Goal: Transaction & Acquisition: Purchase product/service

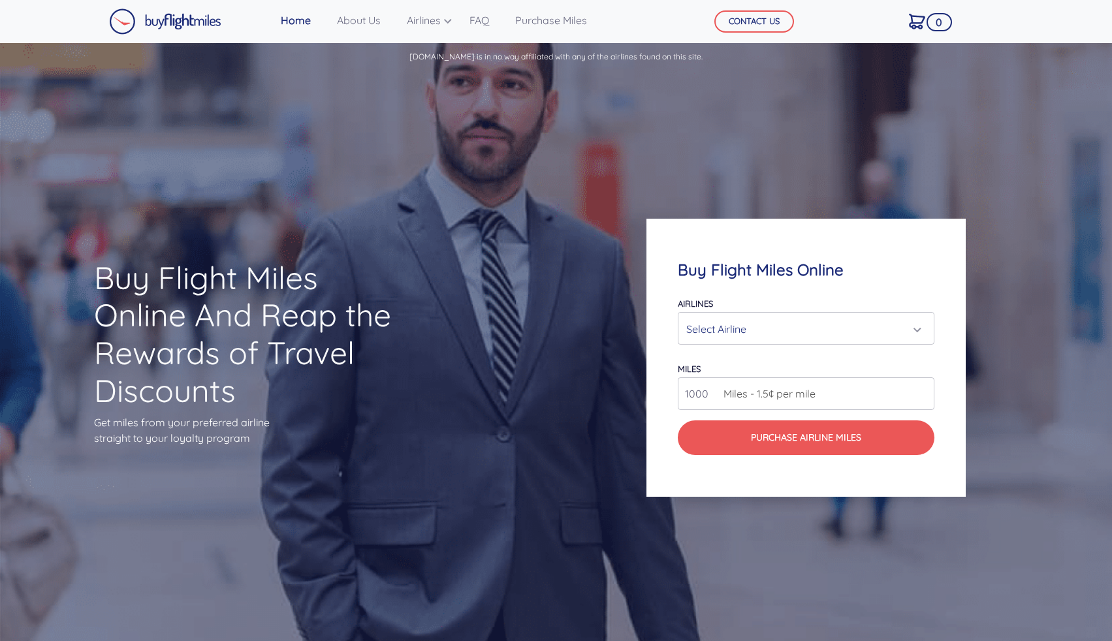
click at [775, 334] on div "Select Airline" at bounding box center [802, 329] width 232 height 25
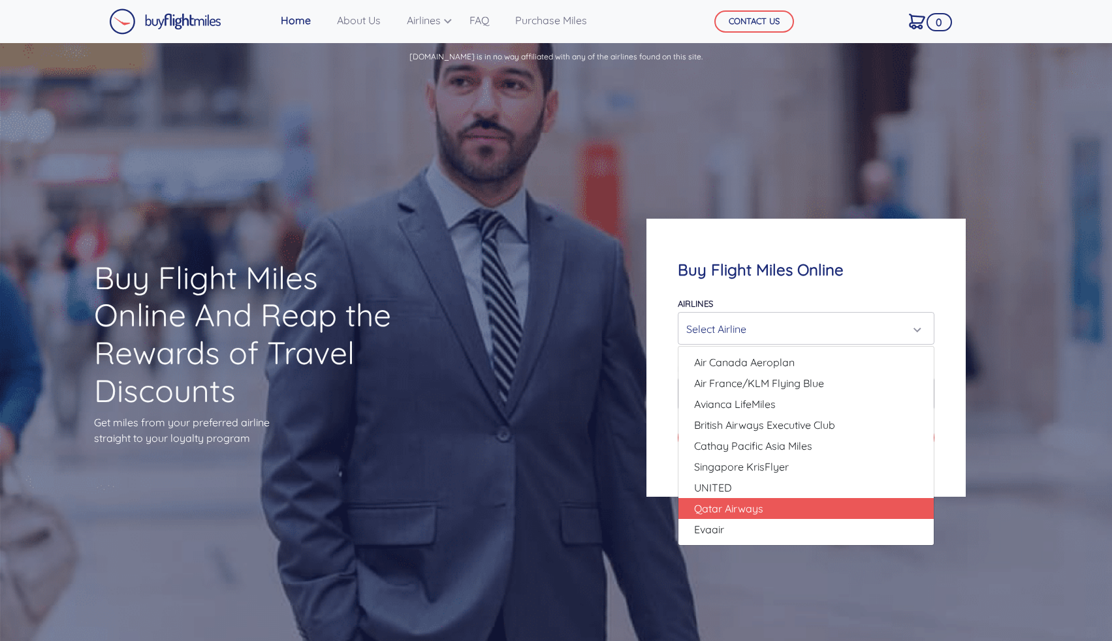
click at [764, 506] on link "Qatar Airways" at bounding box center [806, 508] width 255 height 21
select select "Qatar Airways"
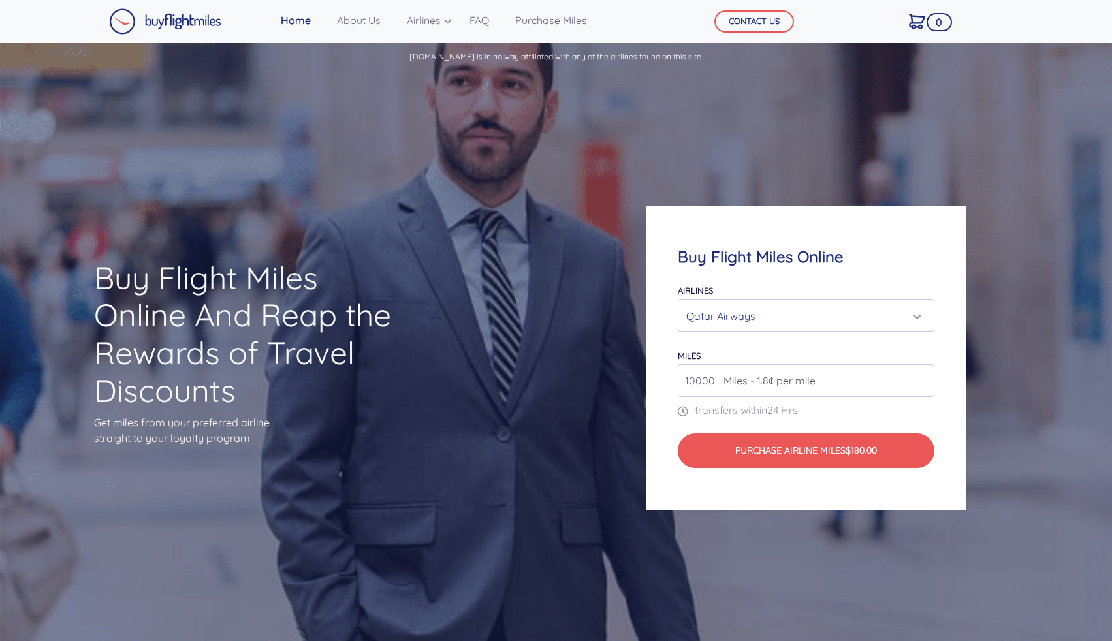
click at [699, 388] on input "10000" at bounding box center [806, 380] width 257 height 33
click at [708, 385] on input "50000" at bounding box center [806, 380] width 257 height 33
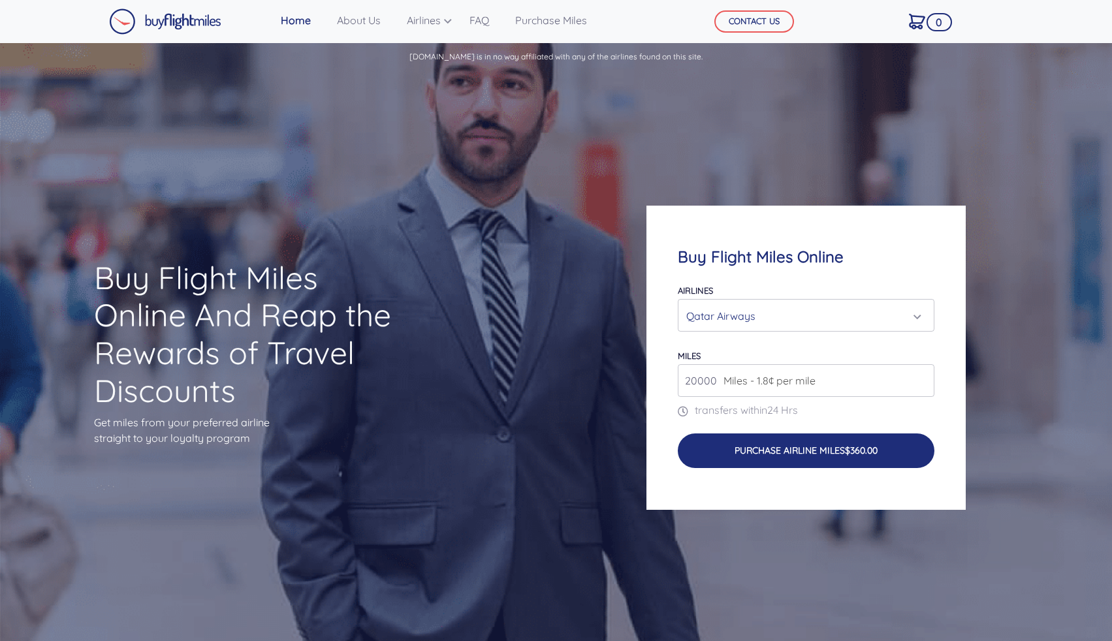
type input "20000"
click at [895, 445] on button "Purchase Airline Miles $360.00" at bounding box center [806, 451] width 257 height 34
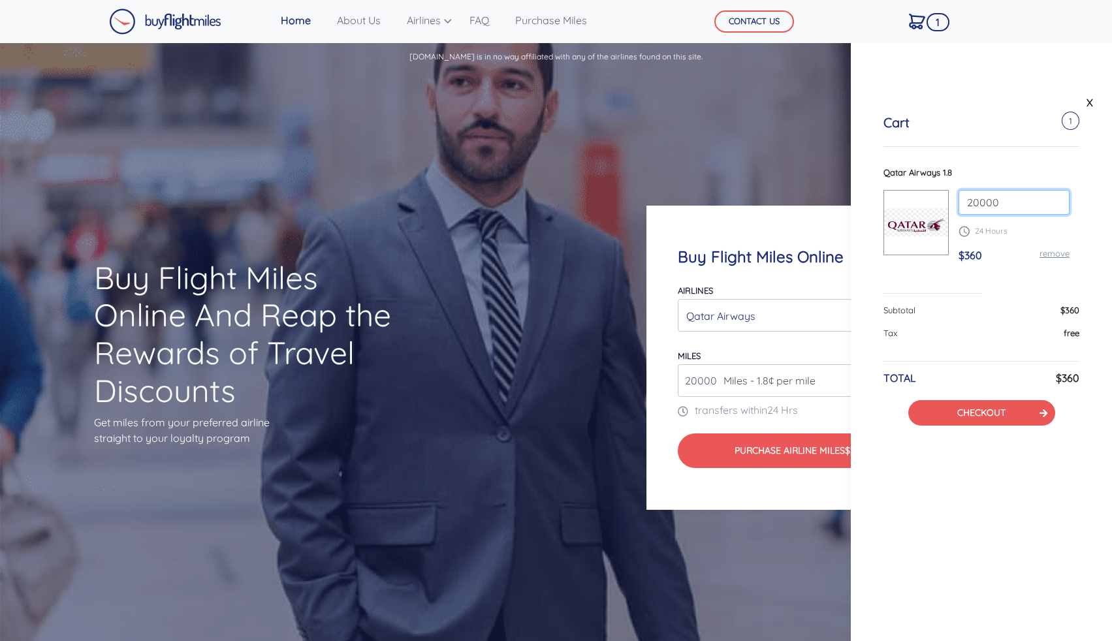
click at [1020, 206] on input "20000" at bounding box center [1014, 202] width 111 height 25
type input "180000"
click at [1092, 211] on div "Cart 1 Qatar Airways 1.8 180000 24 Hours $360 remove Subtotal $360 Tax free TOT…" at bounding box center [981, 270] width 261 height 376
